Goal: Navigation & Orientation: Find specific page/section

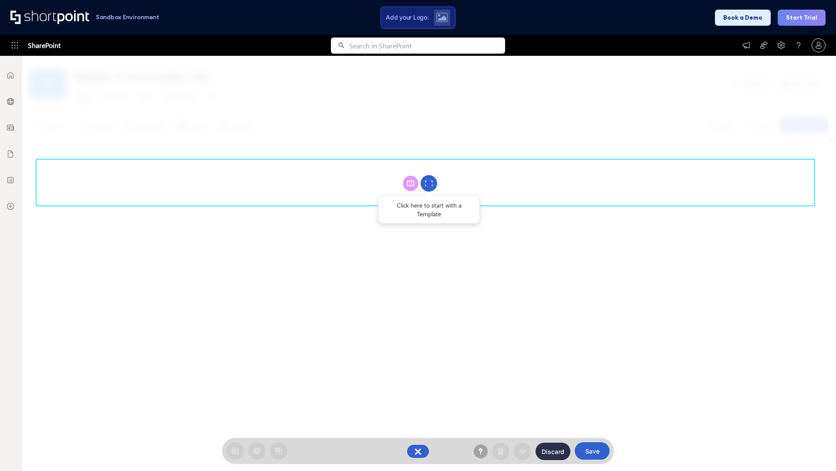
click at [429, 183] on circle at bounding box center [429, 183] width 17 height 17
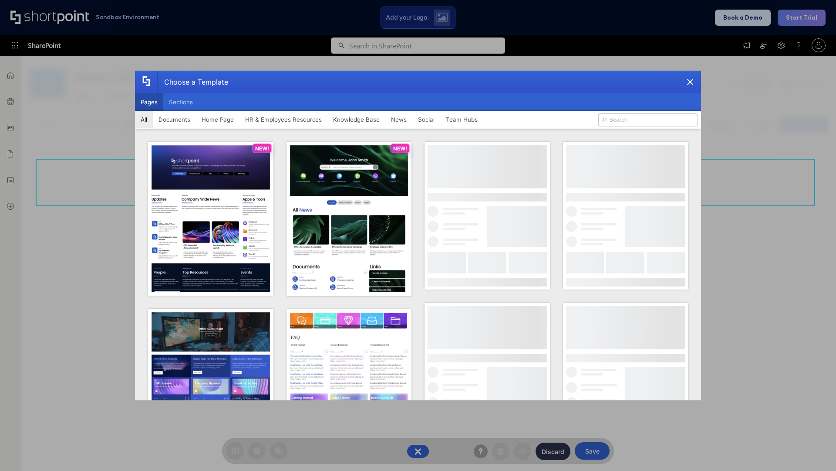
click at [149, 102] on button "Pages" at bounding box center [149, 101] width 28 height 17
type input "News Portal 4"
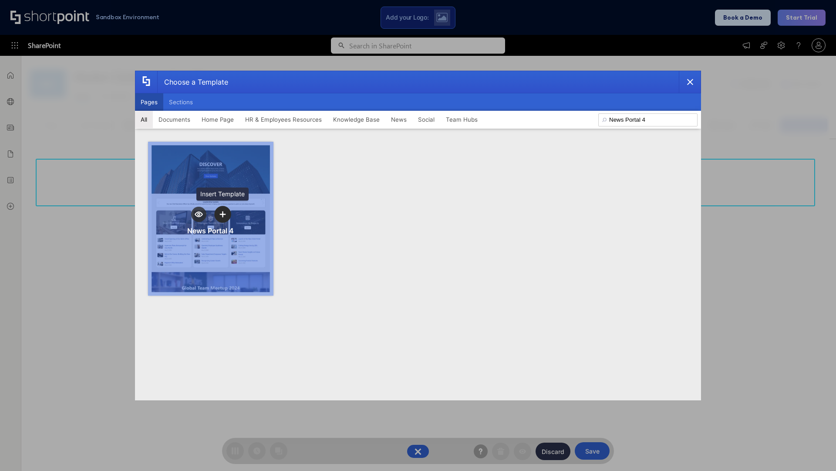
click at [223, 214] on icon "template selector" at bounding box center [223, 214] width 6 height 6
